Goal: Information Seeking & Learning: Check status

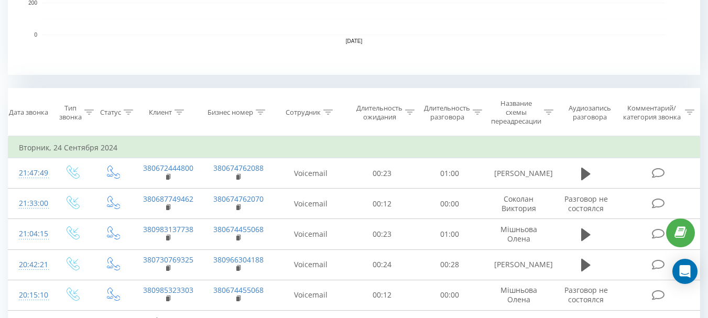
scroll to position [367, 0]
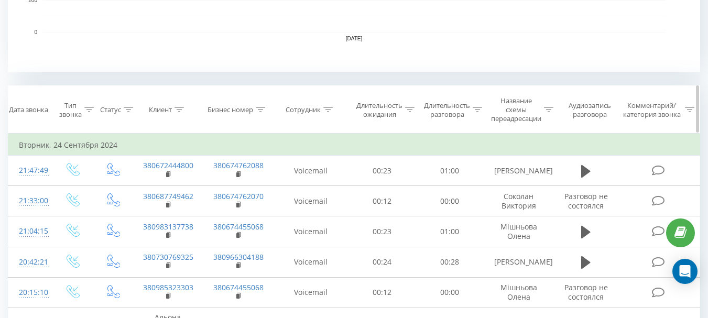
click at [327, 108] on icon at bounding box center [328, 109] width 9 height 5
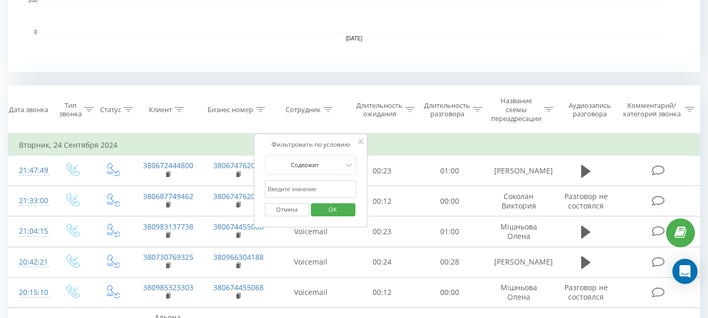
click at [287, 186] on input "text" at bounding box center [311, 189] width 92 height 18
type input "[PERSON_NAME]"
click at [340, 211] on span "OK" at bounding box center [332, 209] width 29 height 16
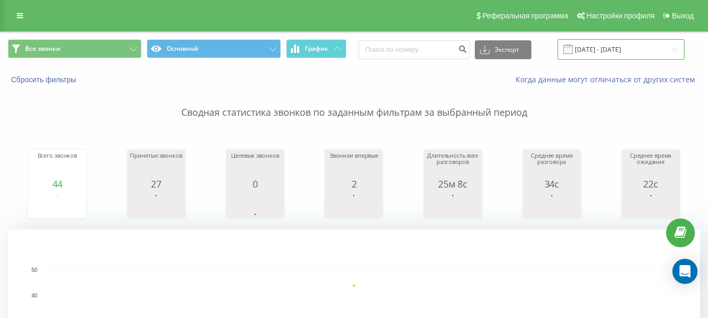
click at [609, 49] on input "[DATE] - [DATE]" at bounding box center [621, 49] width 127 height 20
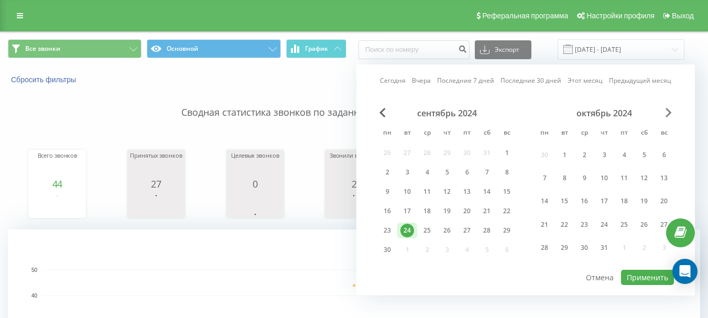
click at [671, 111] on span "Next Month" at bounding box center [669, 112] width 6 height 9
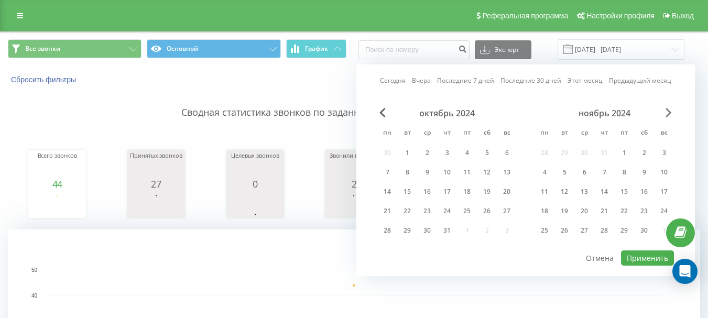
click at [671, 111] on span "Next Month" at bounding box center [669, 112] width 6 height 9
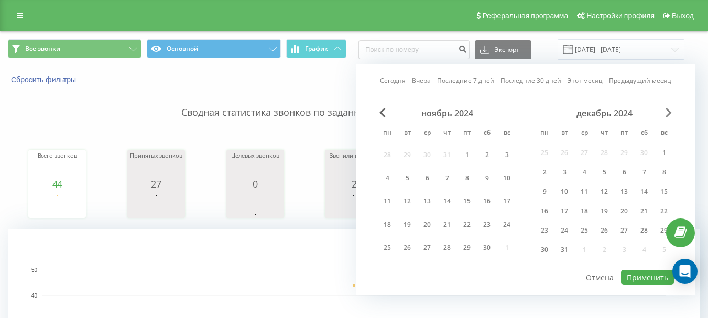
click at [671, 111] on span "Next Month" at bounding box center [669, 112] width 6 height 9
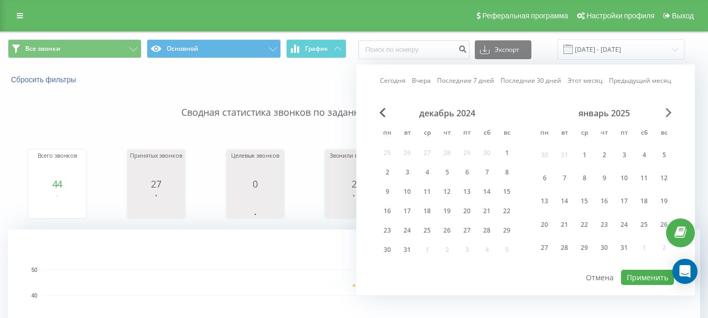
click at [671, 111] on span "Next Month" at bounding box center [669, 112] width 6 height 9
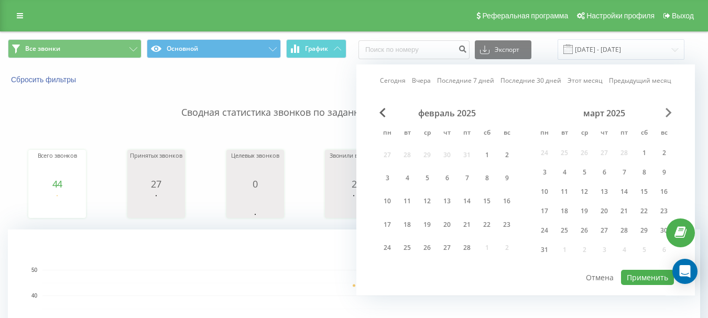
click at [671, 111] on span "Next Month" at bounding box center [669, 112] width 6 height 9
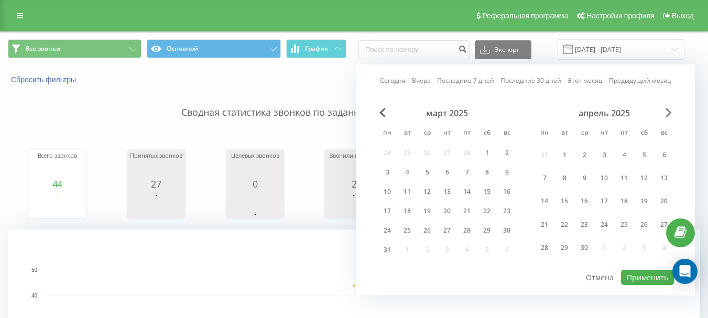
click at [671, 111] on span "Next Month" at bounding box center [669, 112] width 6 height 9
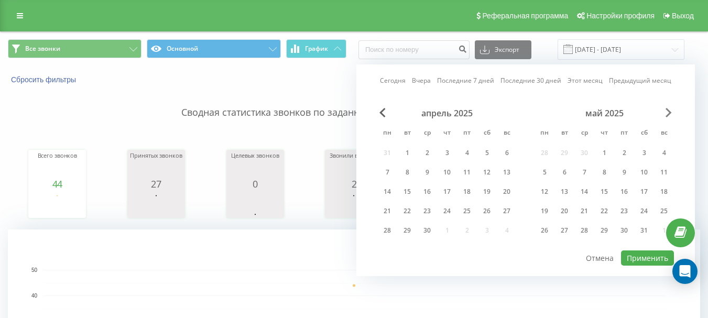
click at [671, 111] on span "Next Month" at bounding box center [669, 112] width 6 height 9
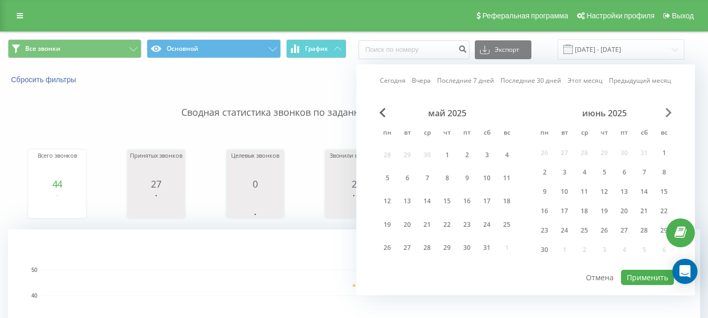
click at [671, 111] on span "Next Month" at bounding box center [669, 112] width 6 height 9
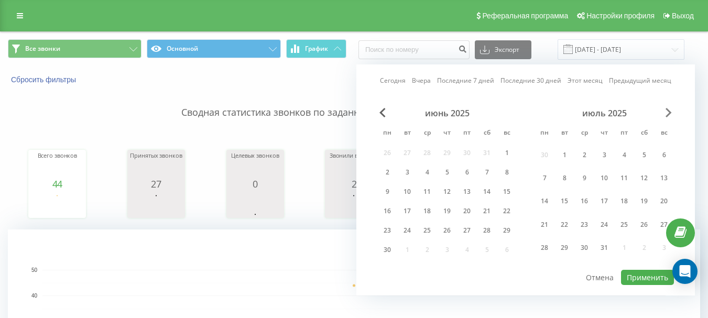
click at [671, 111] on span "Next Month" at bounding box center [669, 112] width 6 height 9
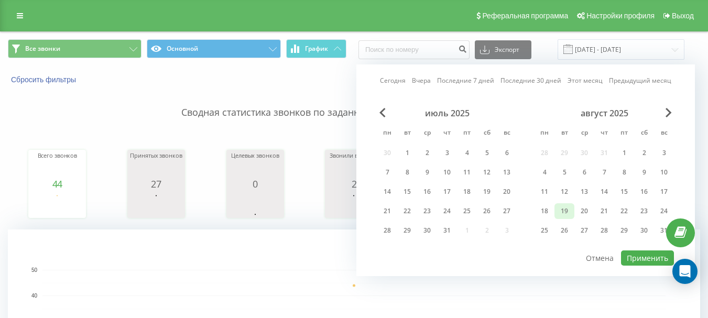
click at [567, 209] on div "19" at bounding box center [565, 211] width 14 height 14
click at [651, 262] on button "Применить" at bounding box center [647, 258] width 53 height 15
type input "[DATE] - [DATE]"
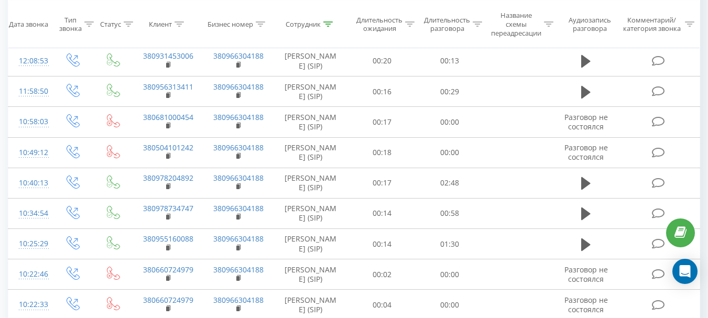
scroll to position [762, 0]
